Goal: Information Seeking & Learning: Learn about a topic

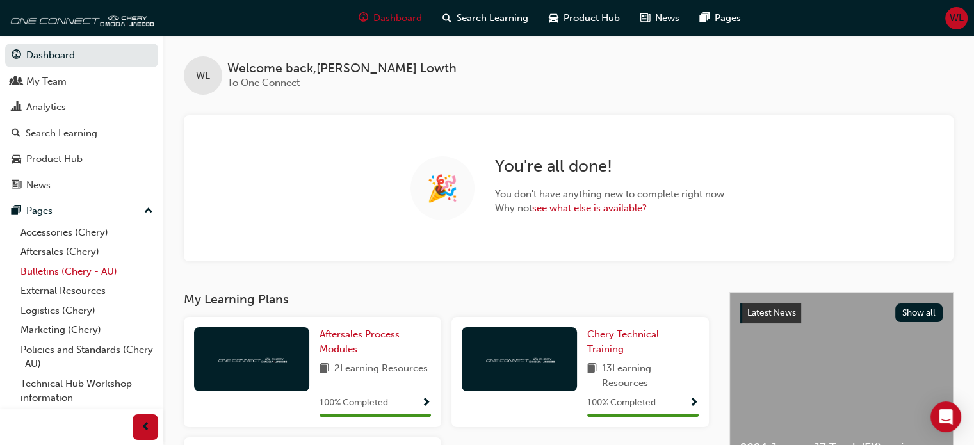
click at [47, 270] on link "Bulletins (Chery - AU)" at bounding box center [86, 272] width 143 height 20
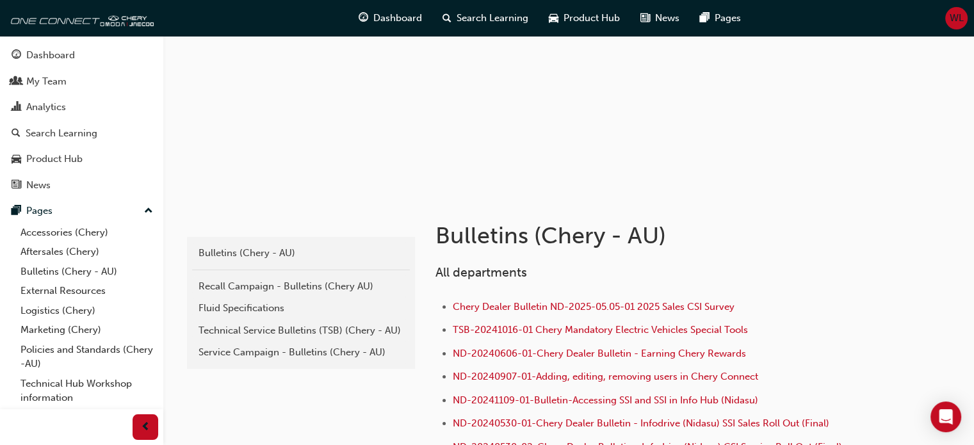
scroll to position [192, 0]
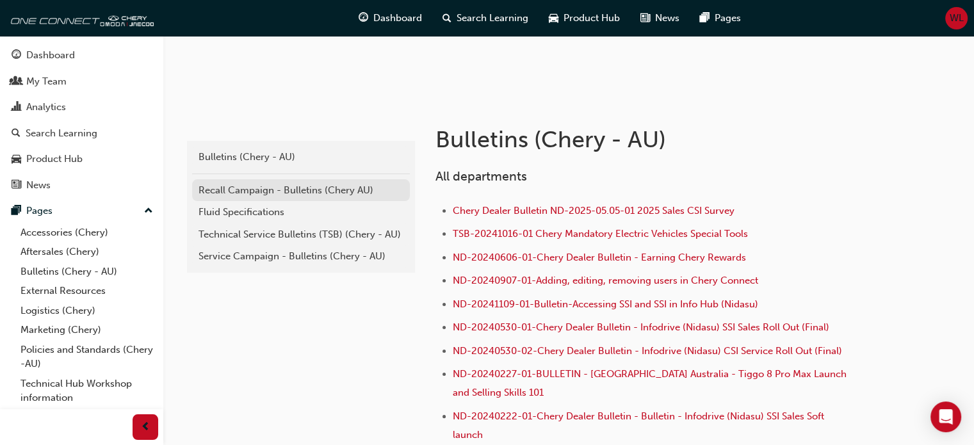
click at [282, 187] on div "Recall Campaign - Bulletins (Chery AU)" at bounding box center [301, 190] width 205 height 15
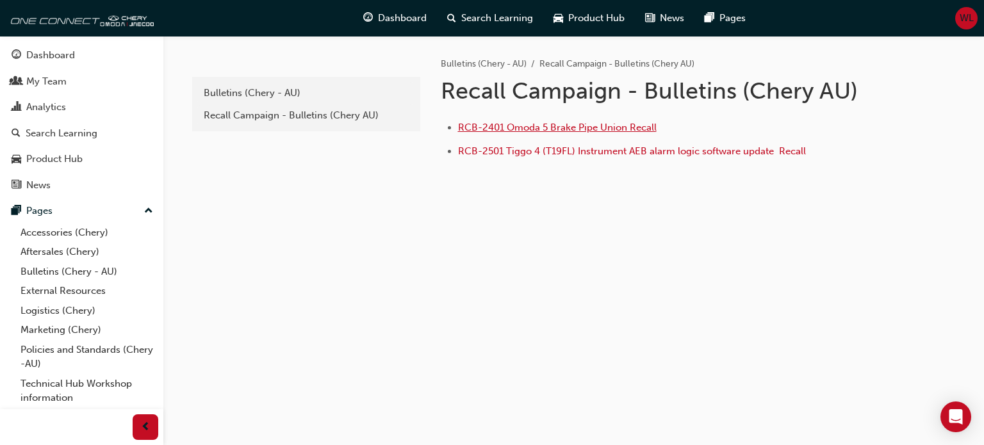
click at [586, 126] on span "RCB-2401 Omoda 5 Brake Pipe Union Recall" at bounding box center [557, 128] width 199 height 12
